Goal: Task Accomplishment & Management: Use online tool/utility

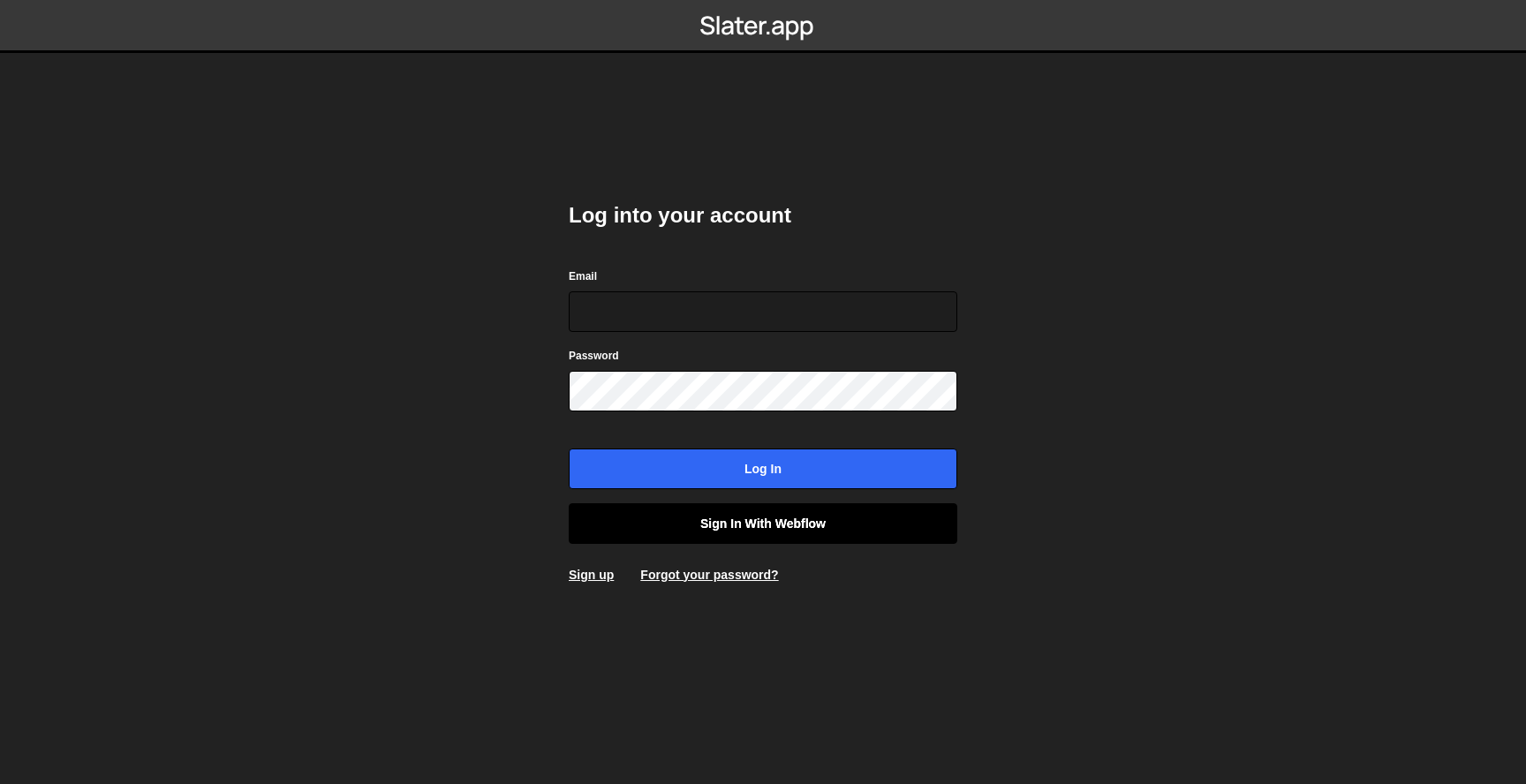
click at [684, 534] on link "Sign in with Webflow" at bounding box center [763, 524] width 389 height 41
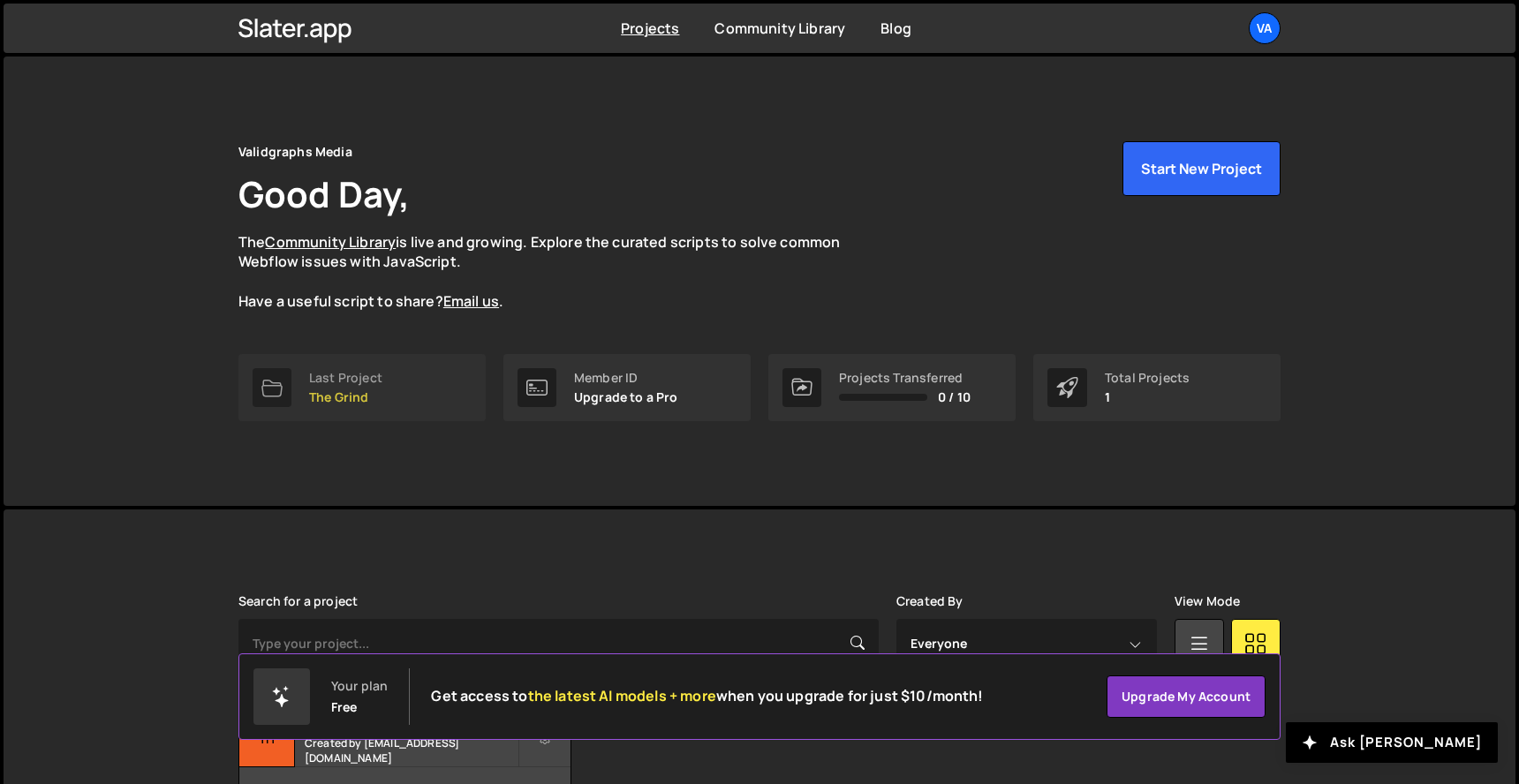
click at [375, 404] on link "Last Project The Grind" at bounding box center [362, 388] width 247 height 68
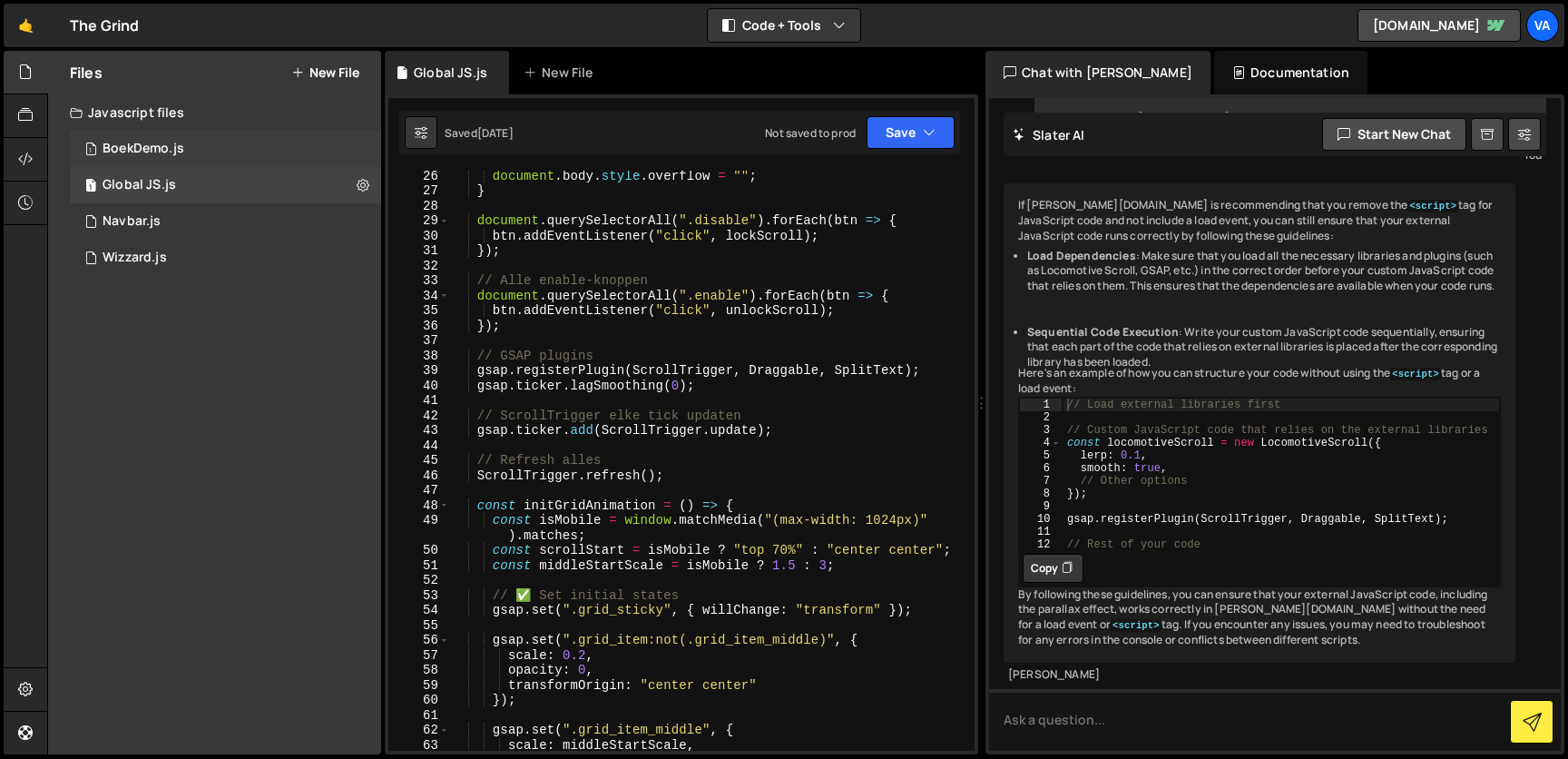
scroll to position [430, 0]
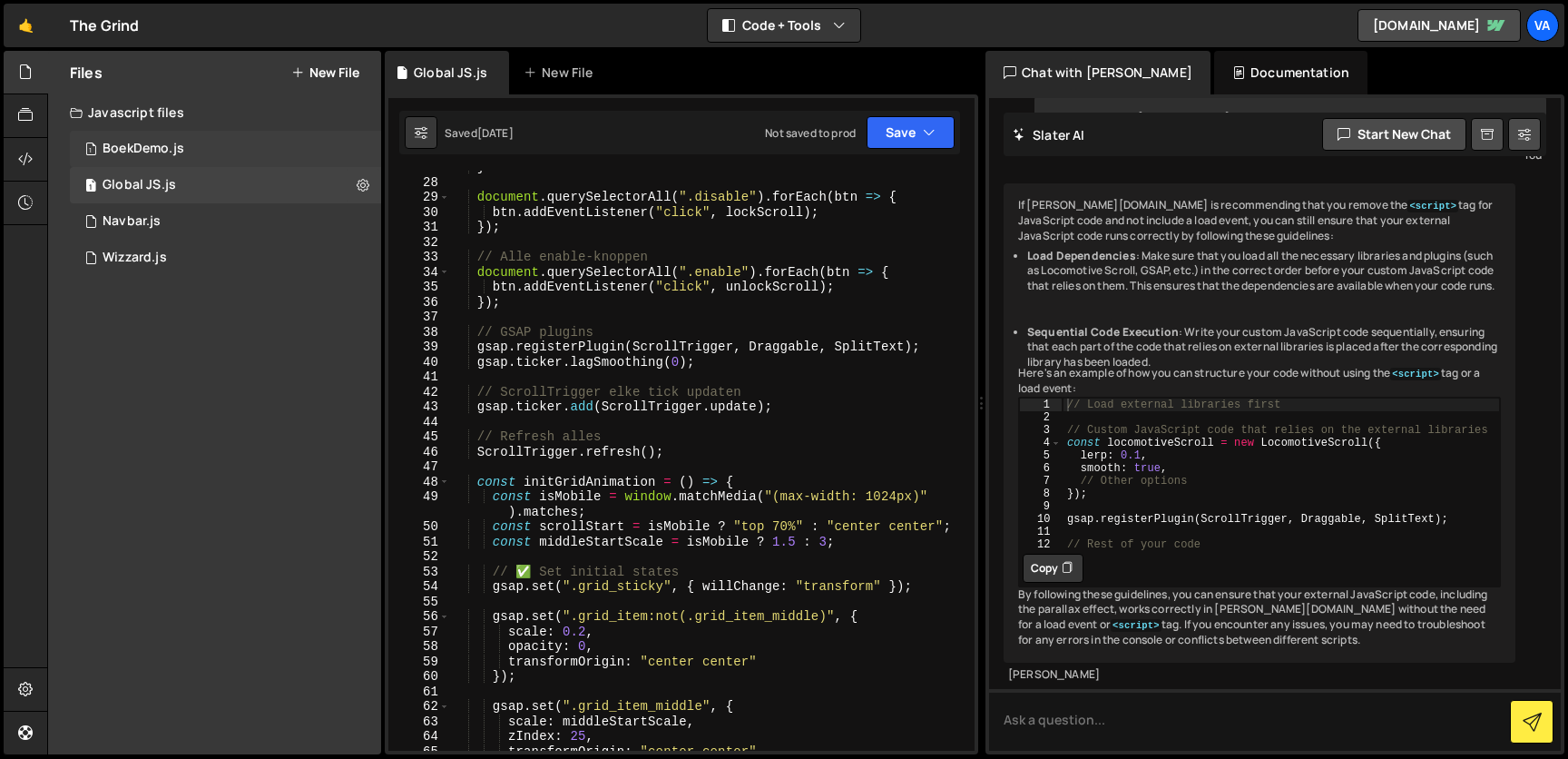
click at [136, 151] on div "BoekDemo.js" at bounding box center [143, 149] width 81 height 16
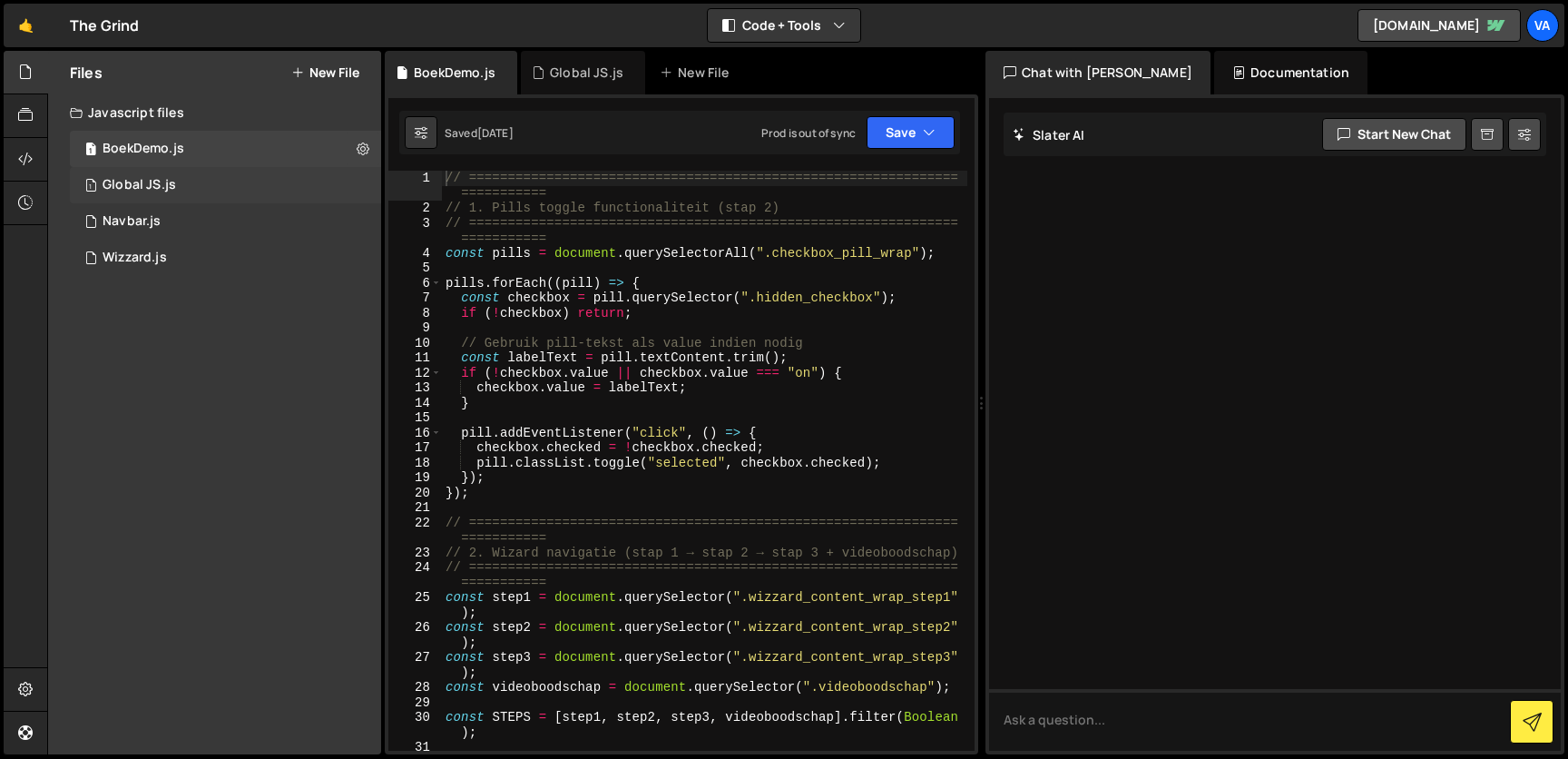
scroll to position [0, 0]
click at [146, 184] on div "Global JS.js" at bounding box center [139, 185] width 73 height 16
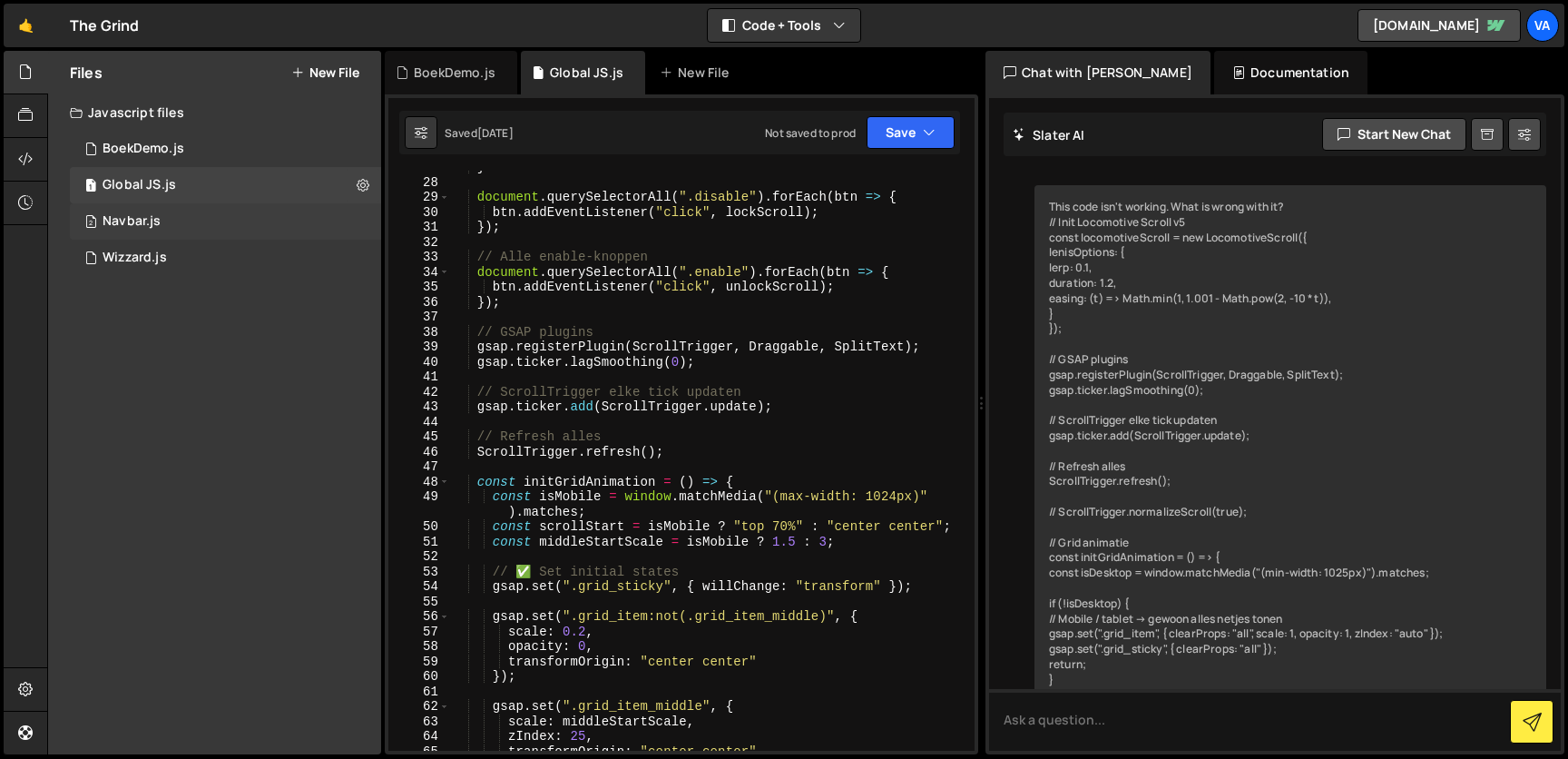
scroll to position [2096, 0]
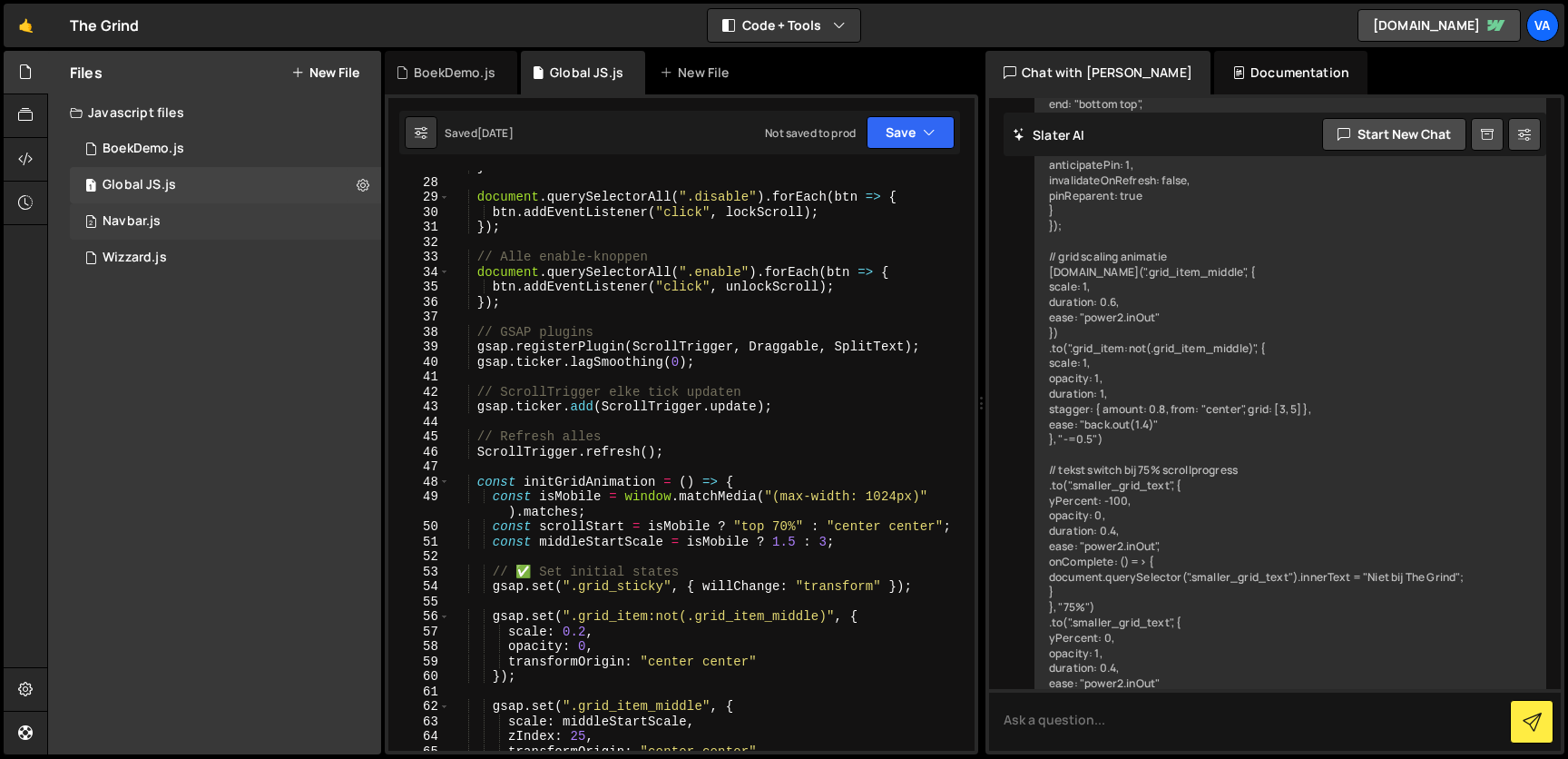
click at [149, 235] on div "2 Navbar.js 0" at bounding box center [226, 221] width 311 height 37
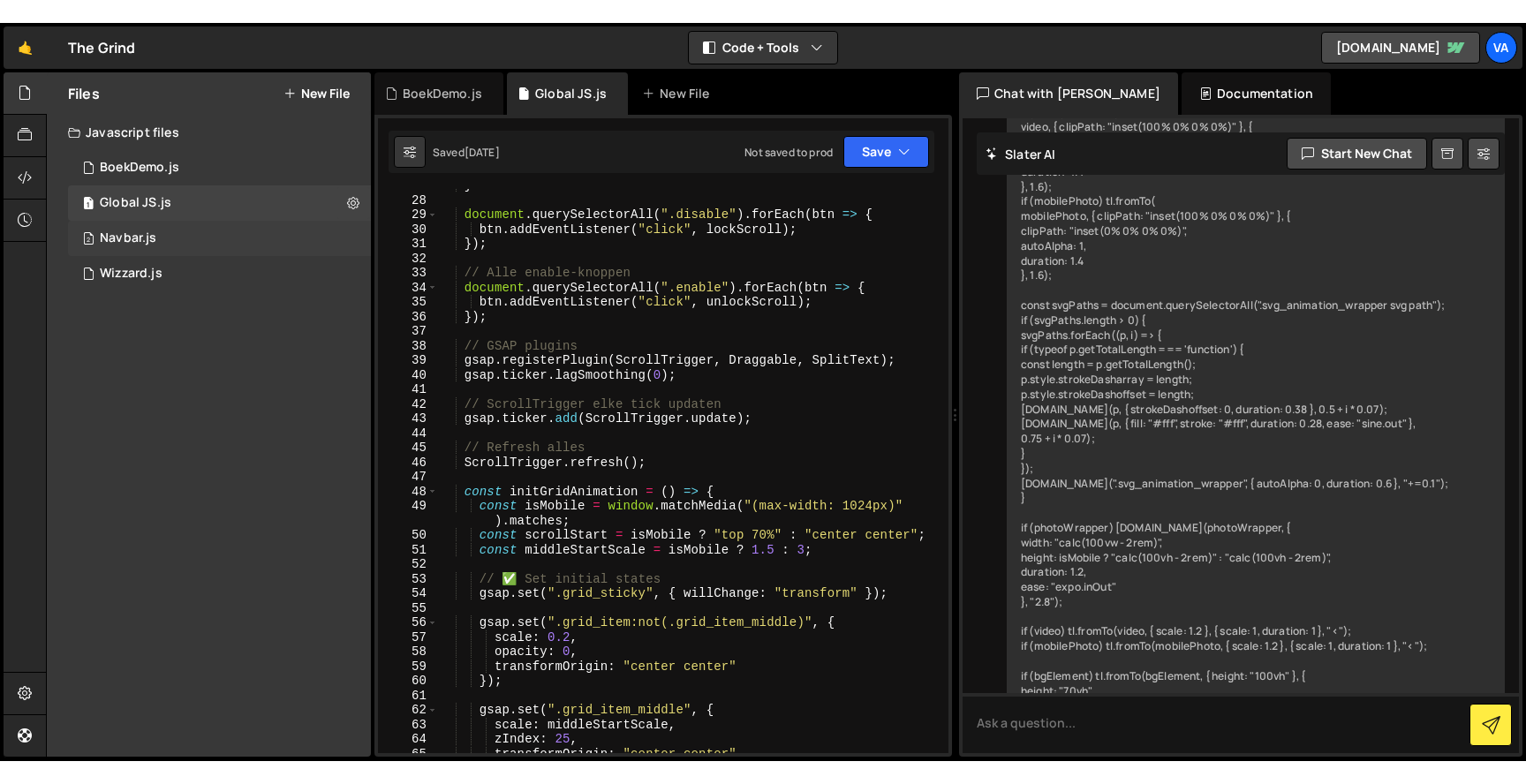
scroll to position [0, 0]
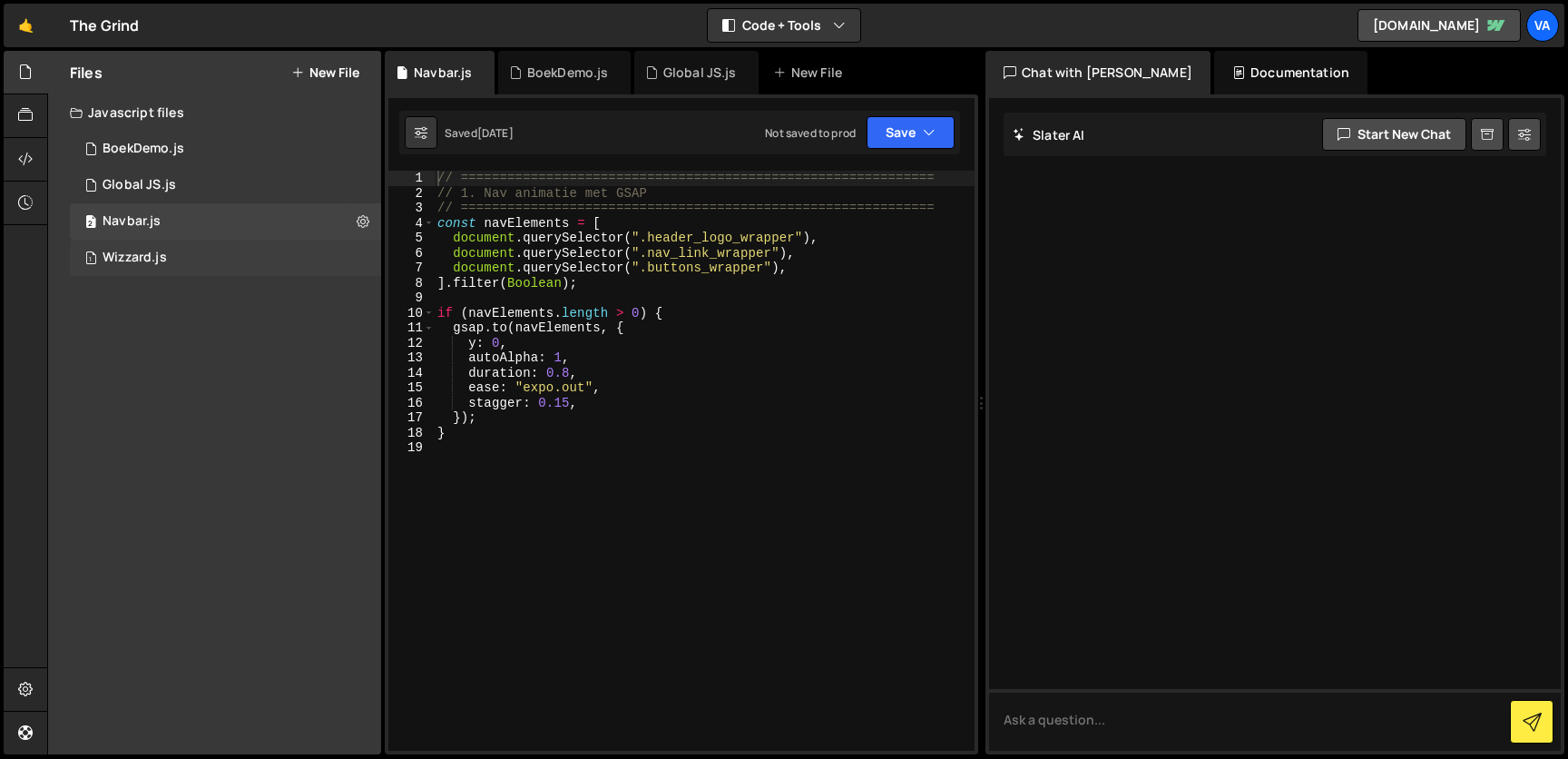
click at [149, 259] on div "Wizzard.js" at bounding box center [134, 258] width 64 height 16
